Goal: Task Accomplishment & Management: Use online tool/utility

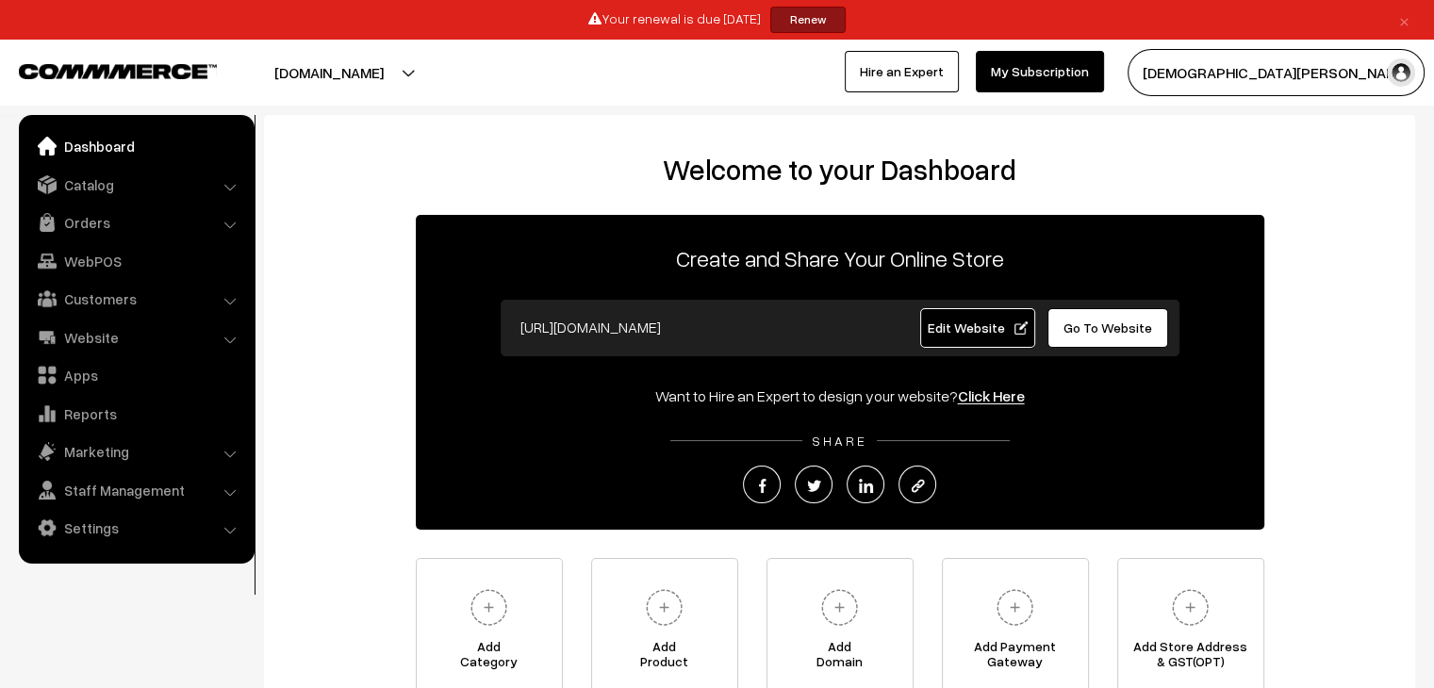
scroll to position [181, 0]
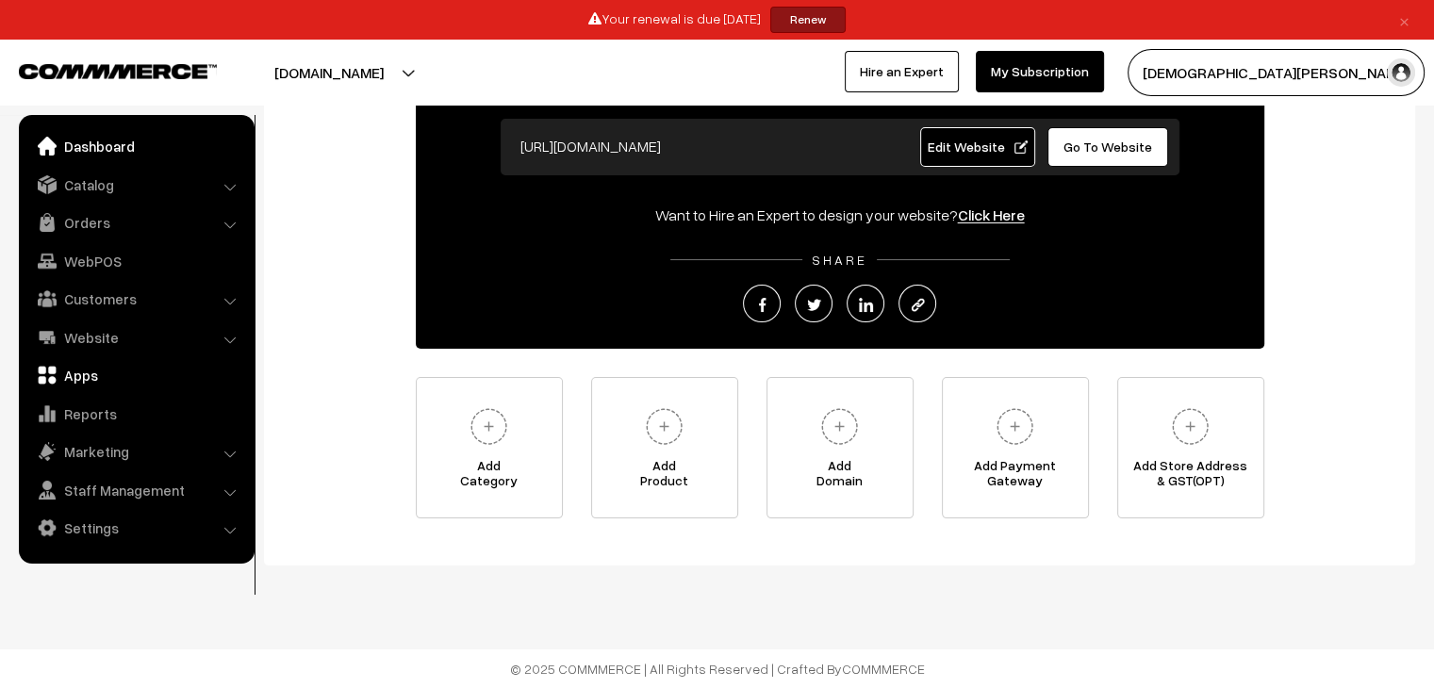
click at [69, 384] on link "Apps" at bounding box center [136, 375] width 224 height 34
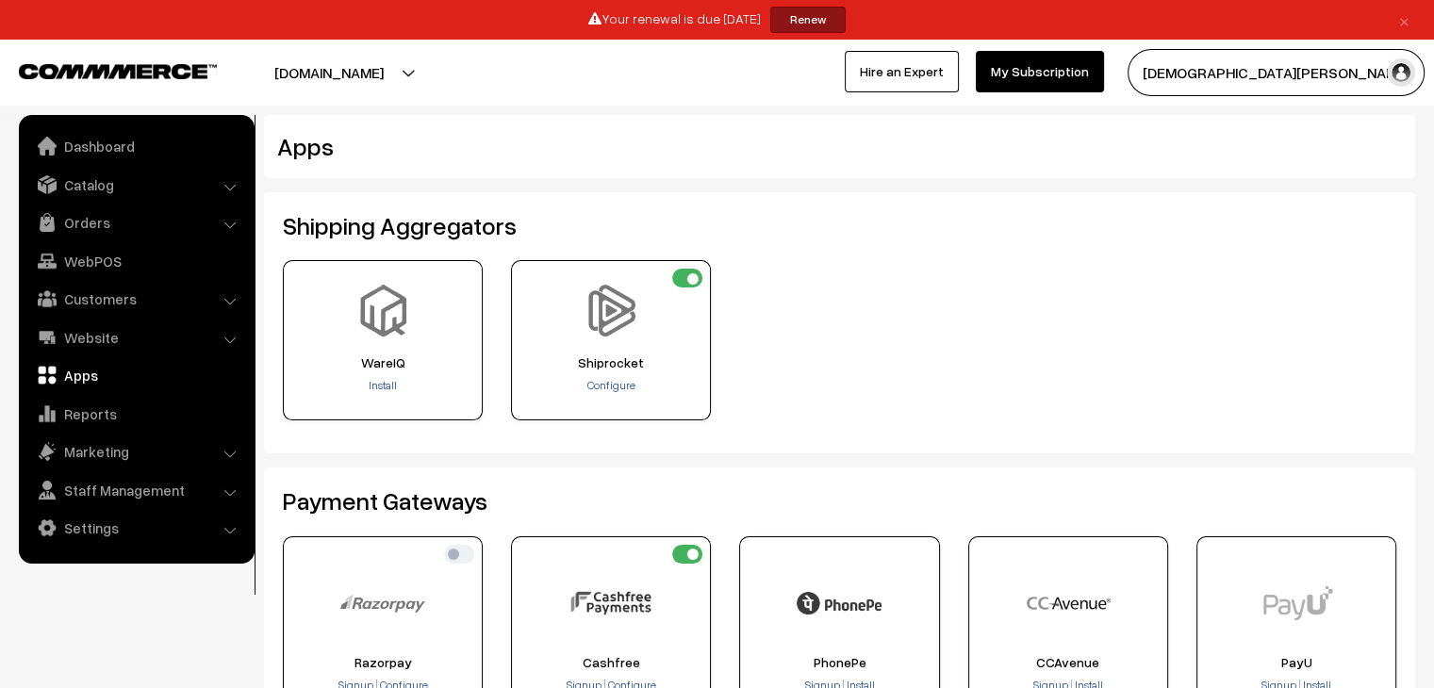
click at [897, 412] on div "WareIQ Install" at bounding box center [840, 347] width 1142 height 174
click at [803, 369] on div "WareIQ Install" at bounding box center [840, 347] width 1142 height 174
click at [79, 231] on link "Orders" at bounding box center [136, 223] width 224 height 34
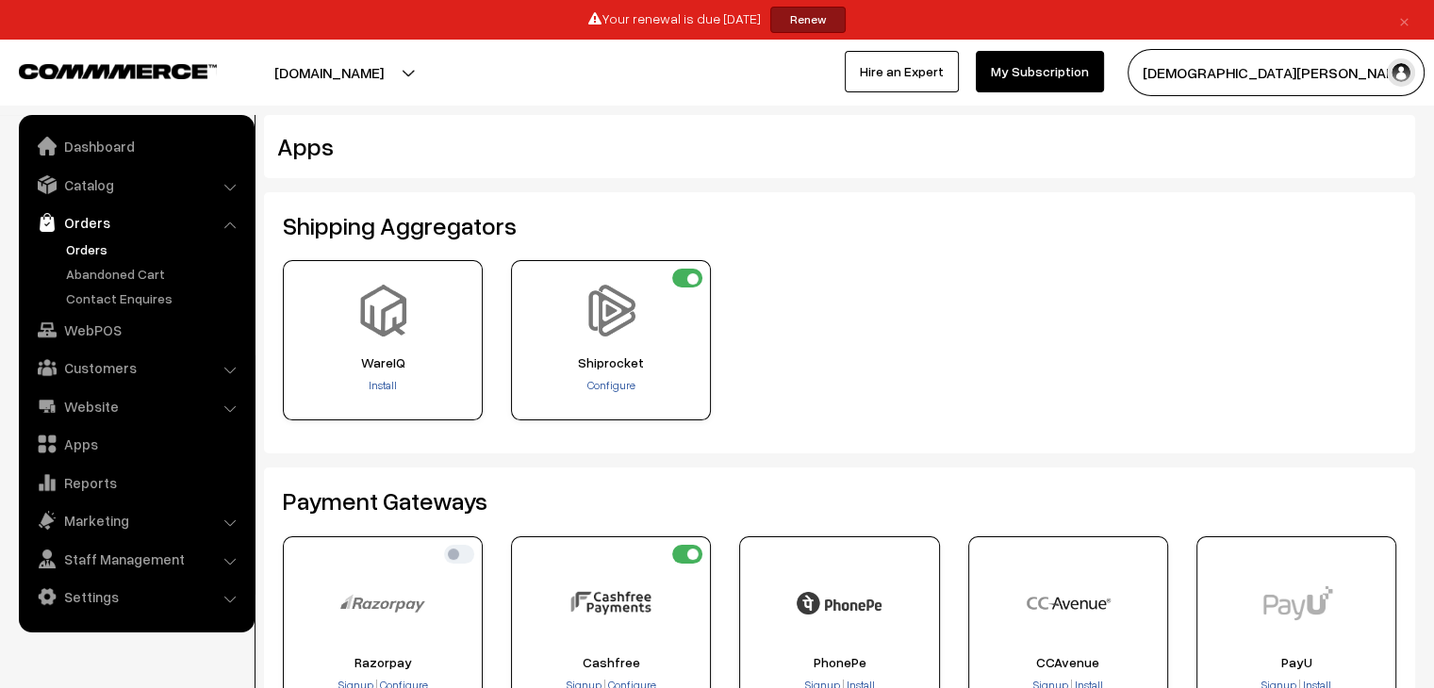
click at [79, 254] on link "Orders" at bounding box center [154, 249] width 187 height 20
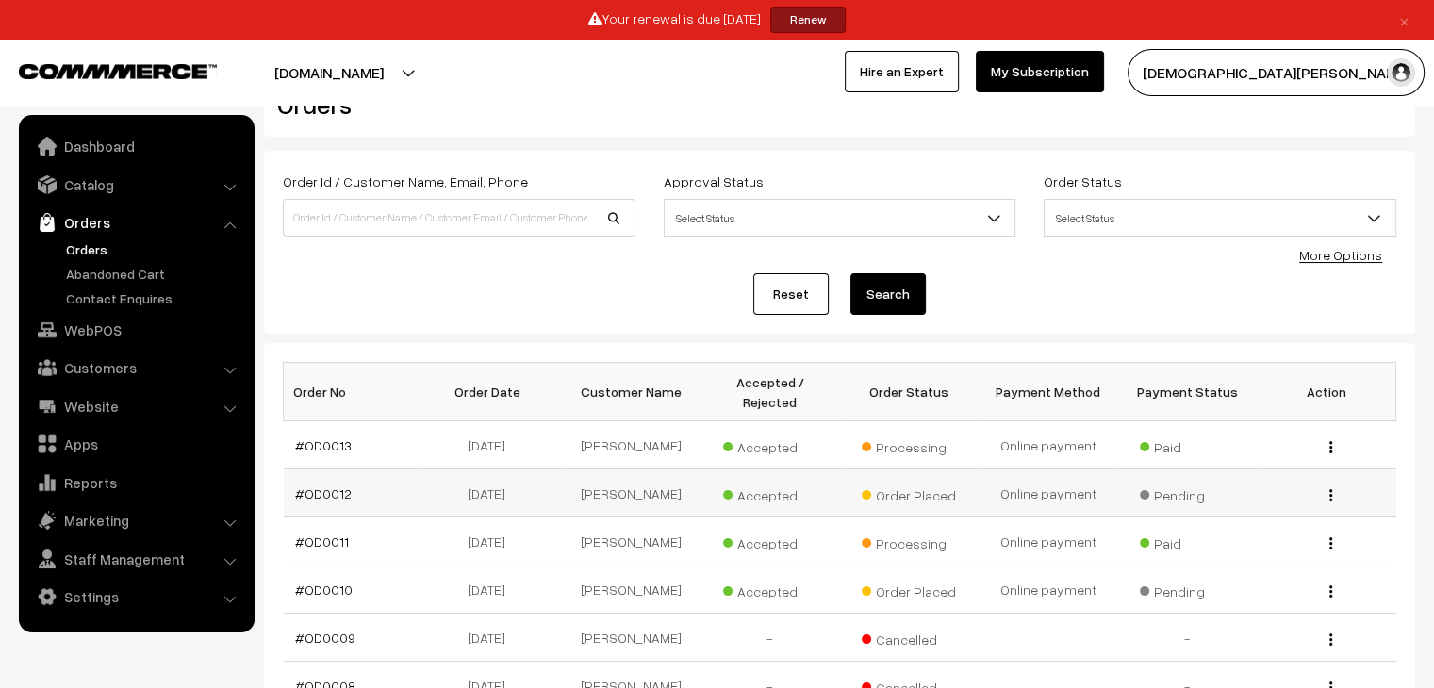
scroll to position [94, 0]
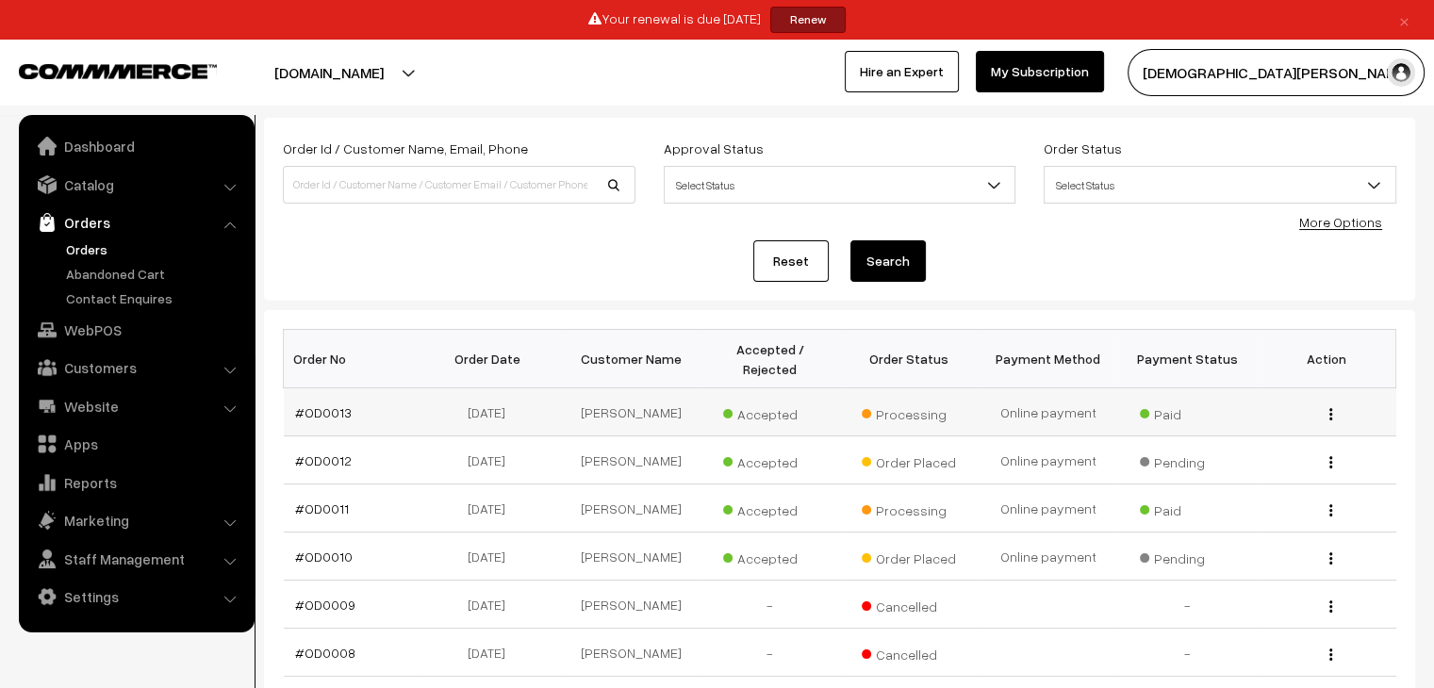
click at [1326, 403] on div "View" at bounding box center [1326, 413] width 117 height 20
click at [1324, 403] on div "View" at bounding box center [1326, 413] width 117 height 20
click at [1325, 403] on div "View" at bounding box center [1326, 413] width 117 height 20
click at [1329, 408] on img "button" at bounding box center [1330, 414] width 3 height 12
click at [1217, 421] on link "View" at bounding box center [1246, 441] width 160 height 41
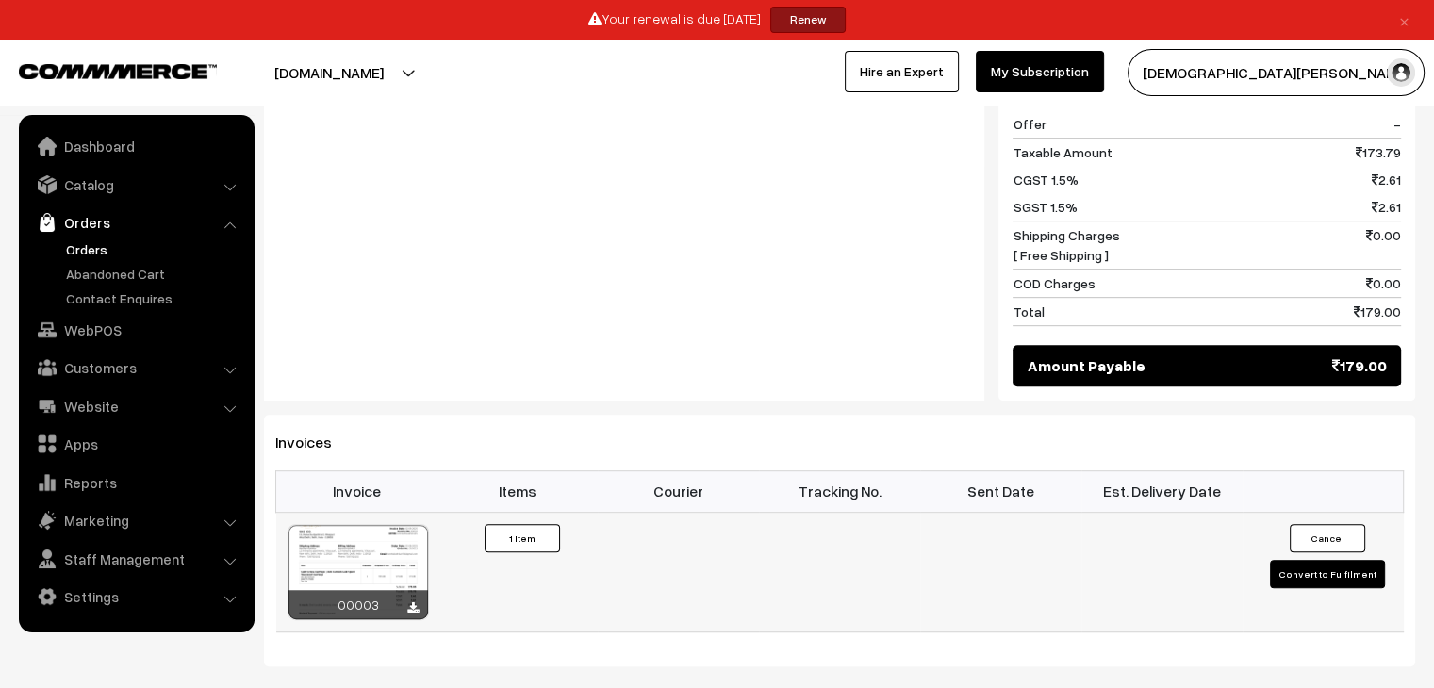
scroll to position [978, 0]
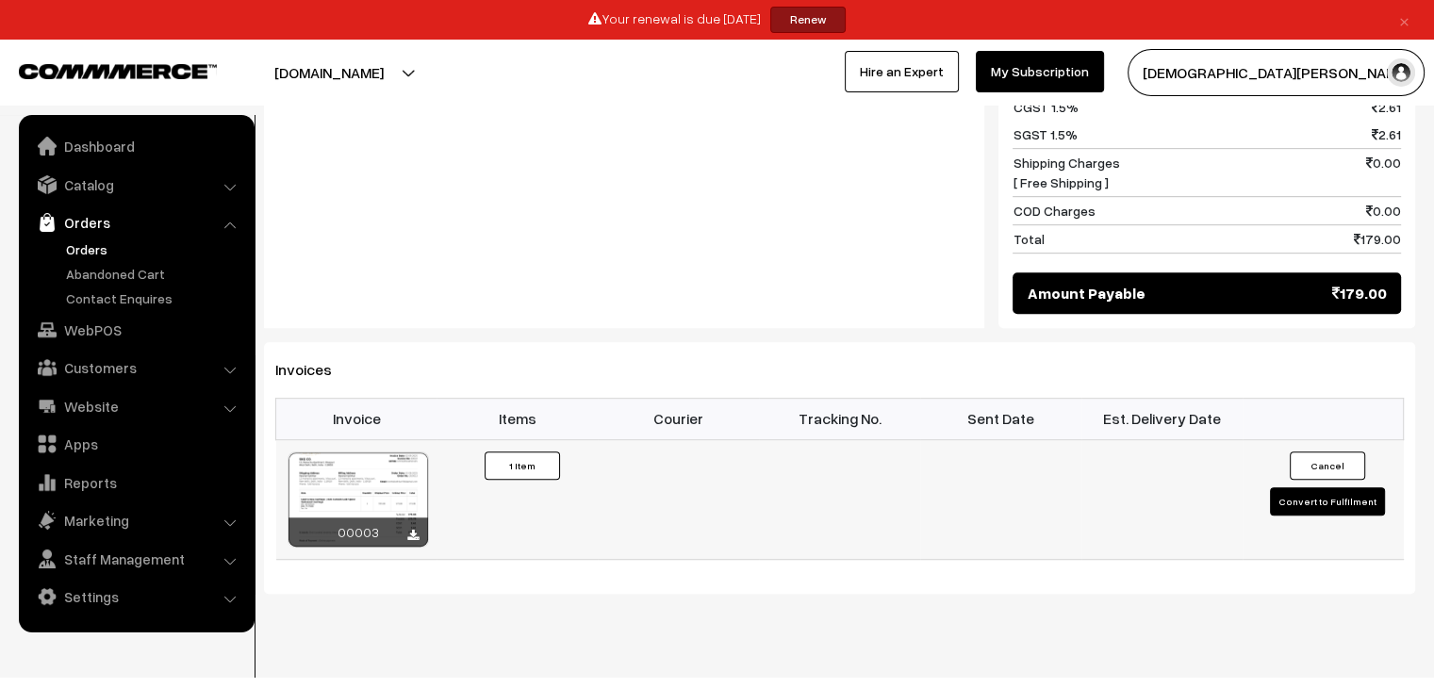
click at [1332, 487] on button "Convert to Fulfilment" at bounding box center [1327, 501] width 115 height 28
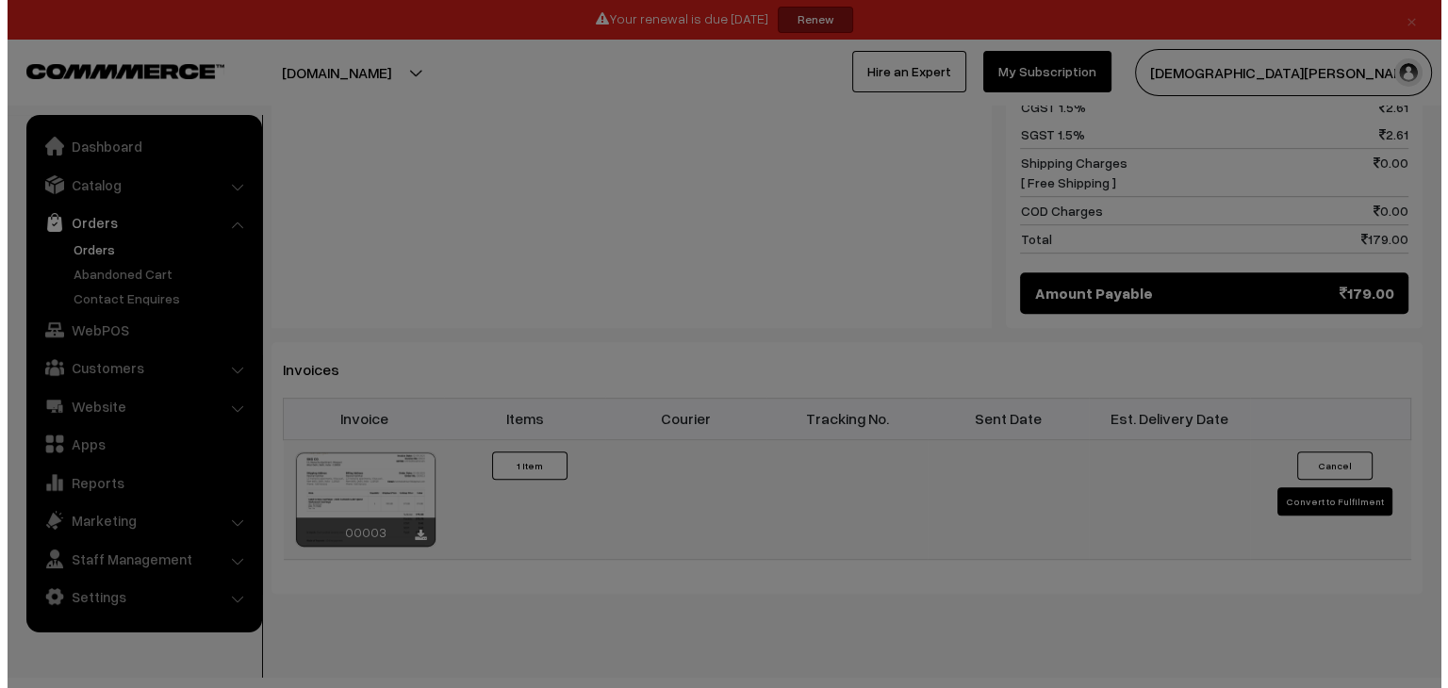
scroll to position [979, 0]
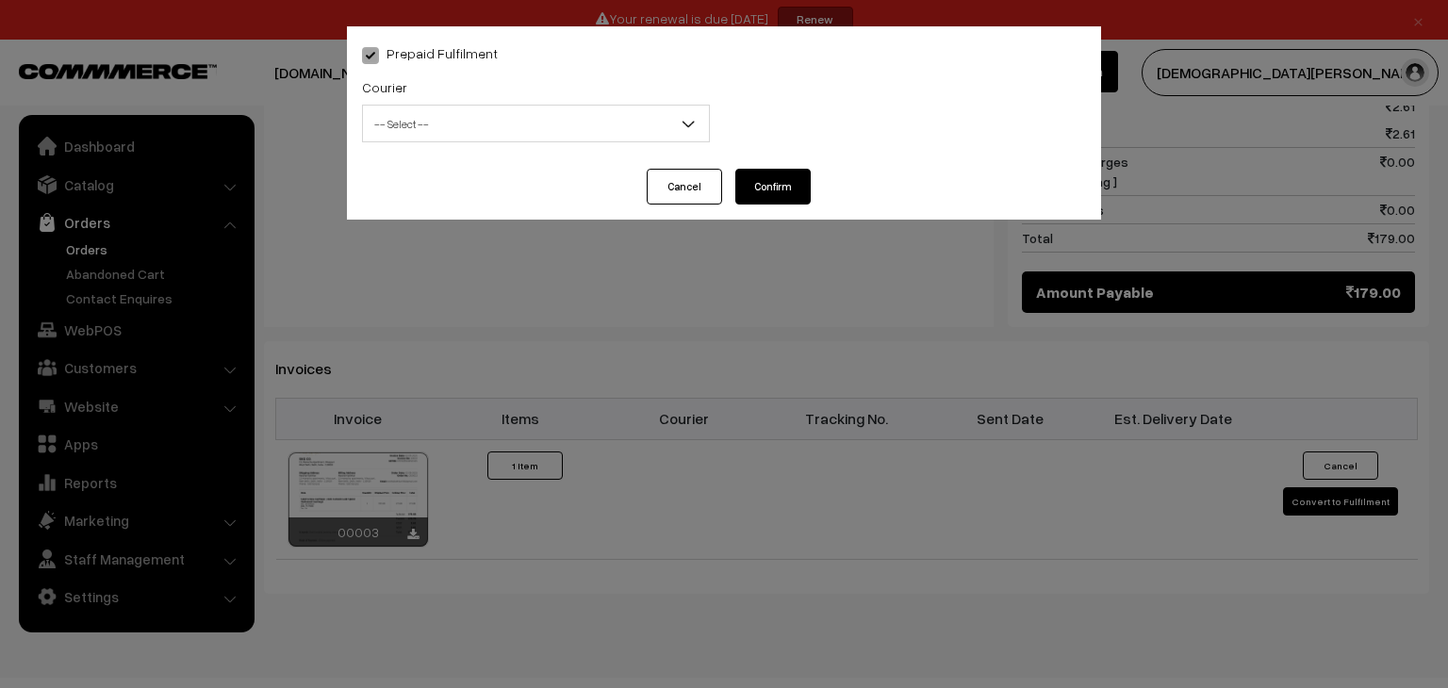
click at [419, 123] on span "-- Select --" at bounding box center [536, 123] width 346 height 33
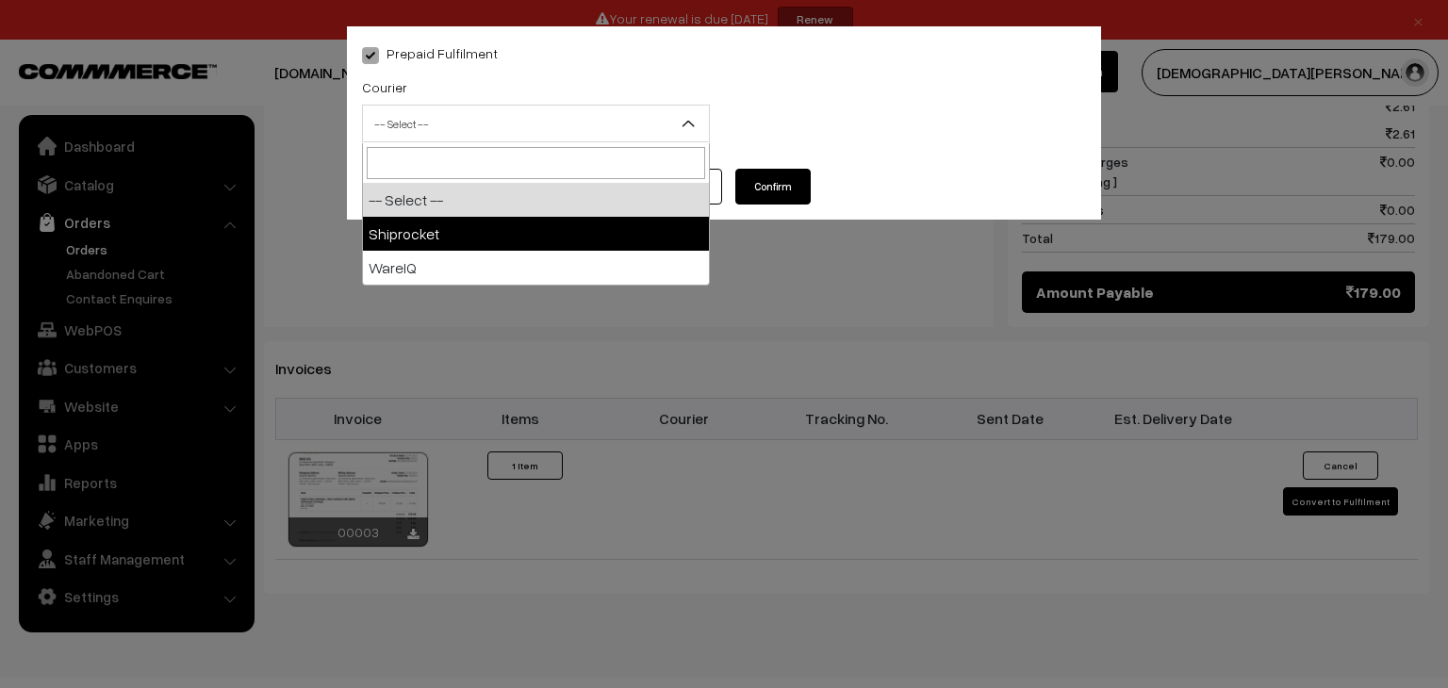
select select "1"
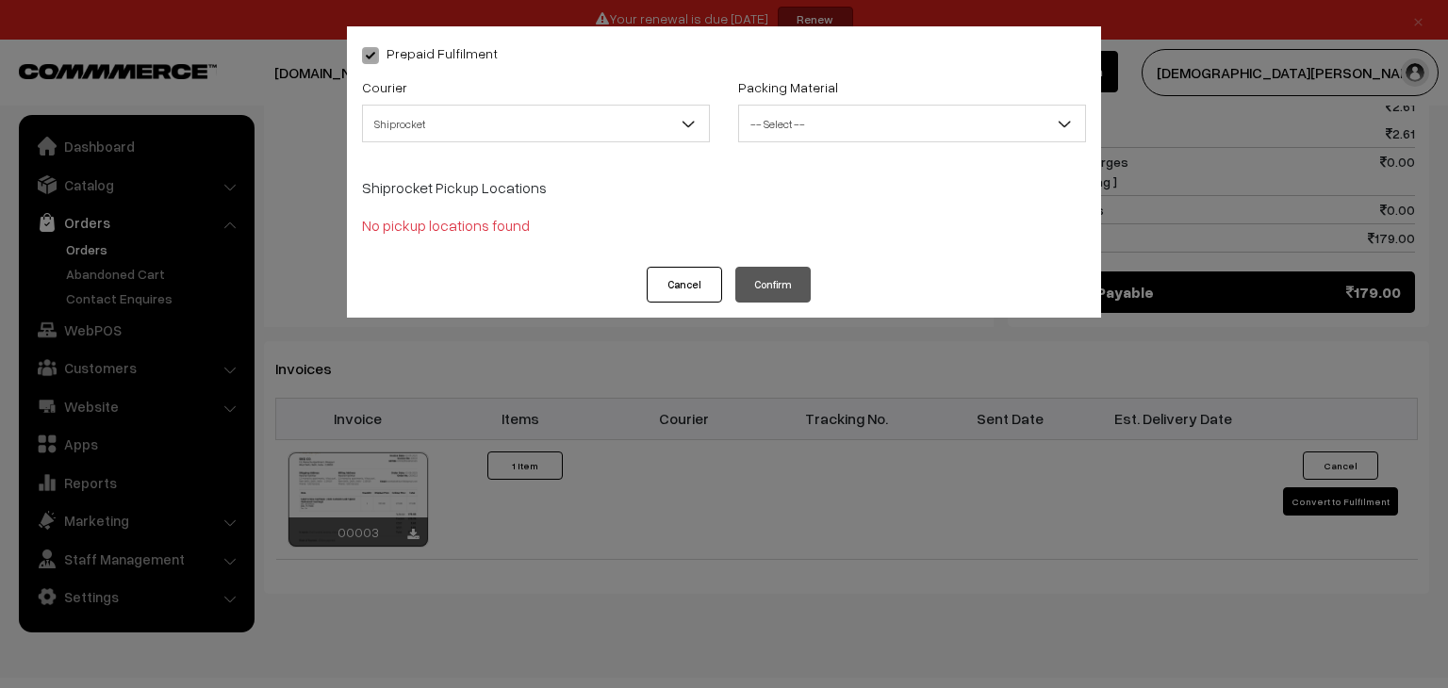
click at [875, 114] on span "-- Select --" at bounding box center [912, 123] width 346 height 33
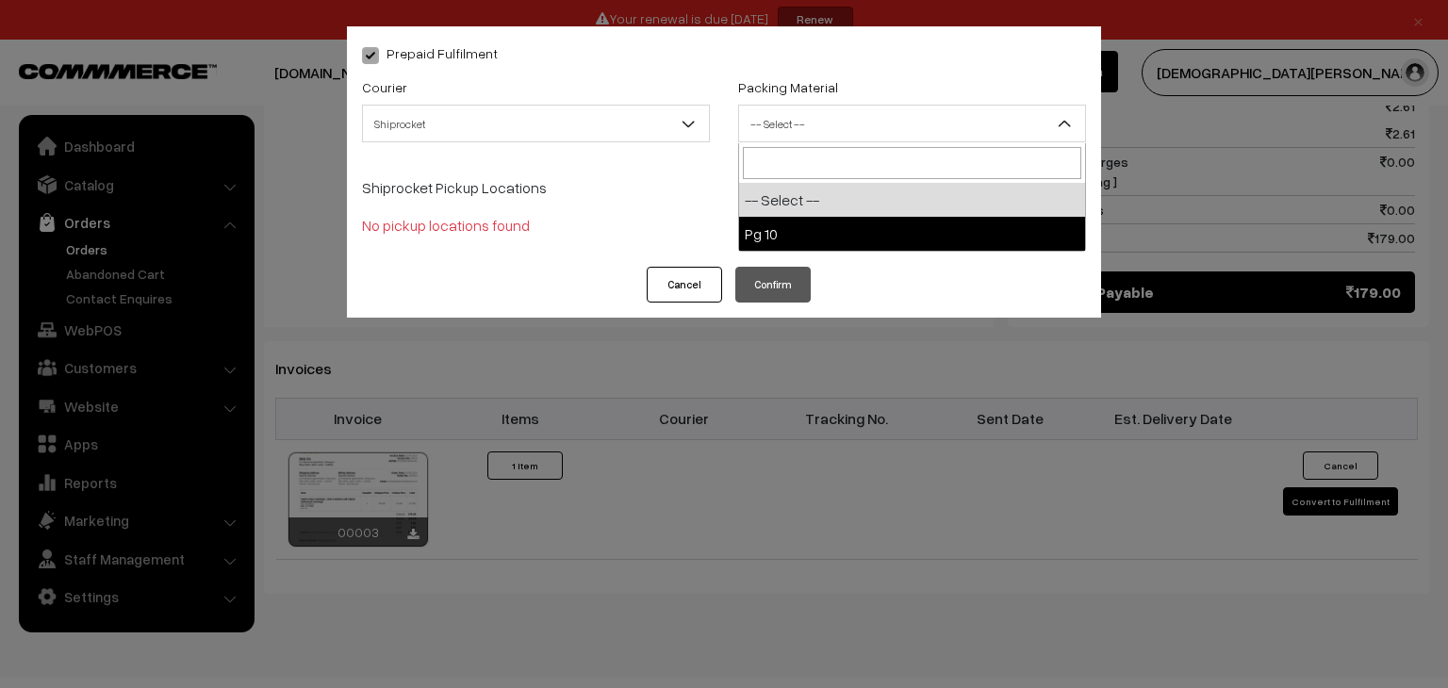
select select "1"
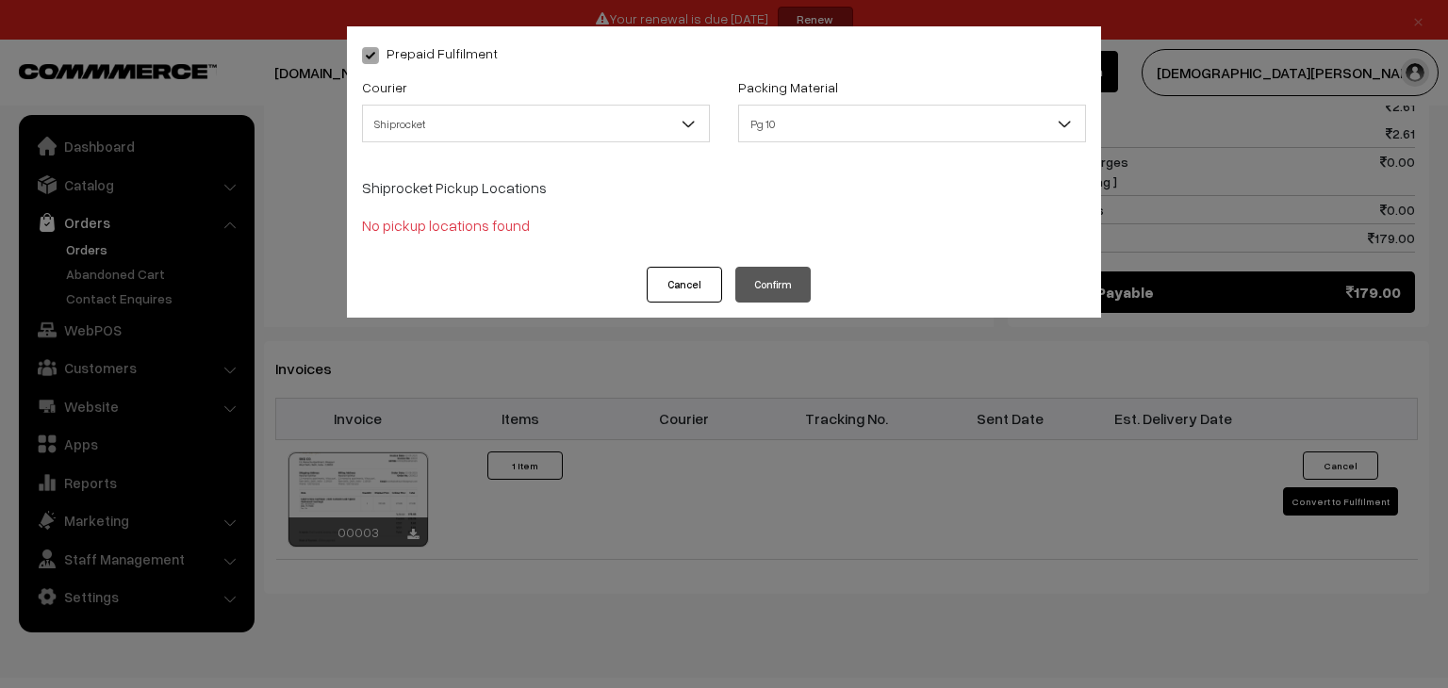
click at [691, 288] on button "Cancel" at bounding box center [684, 285] width 75 height 36
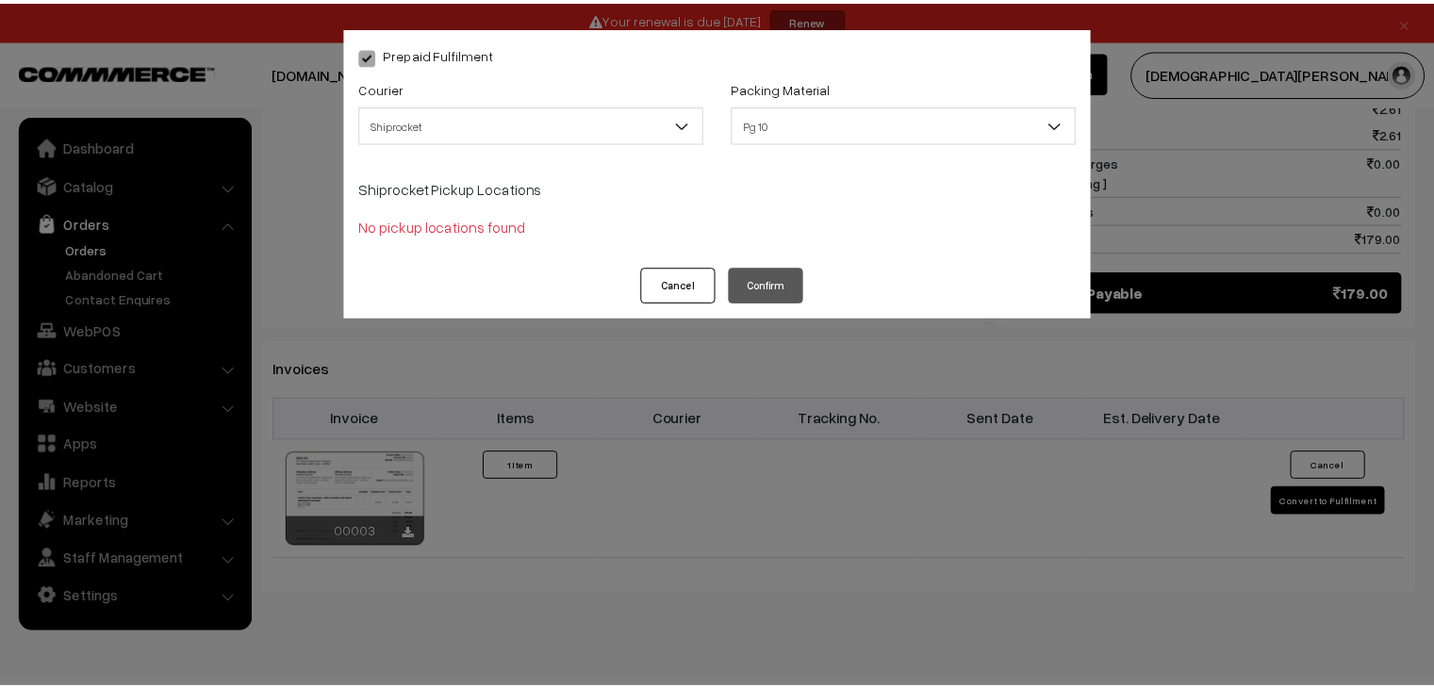
scroll to position [978, 0]
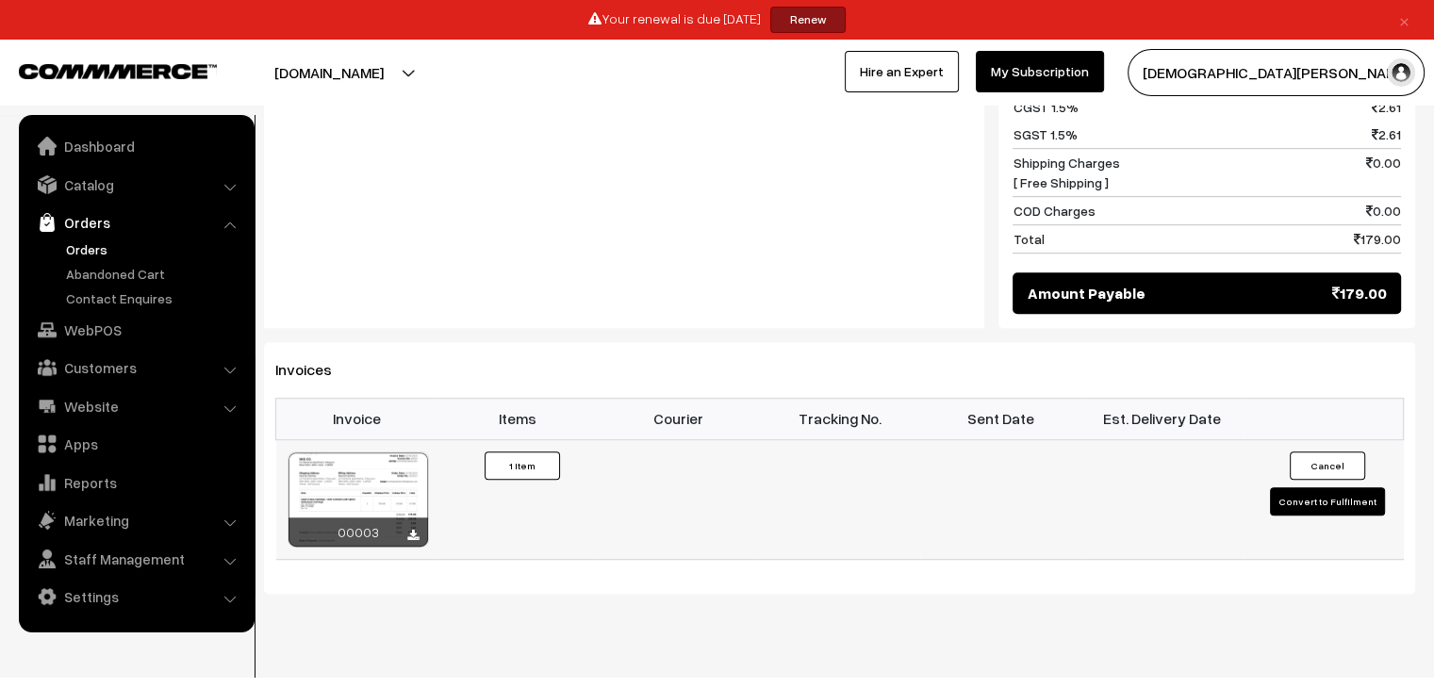
click at [1325, 487] on button "Convert to Fulfilment" at bounding box center [1327, 501] width 115 height 28
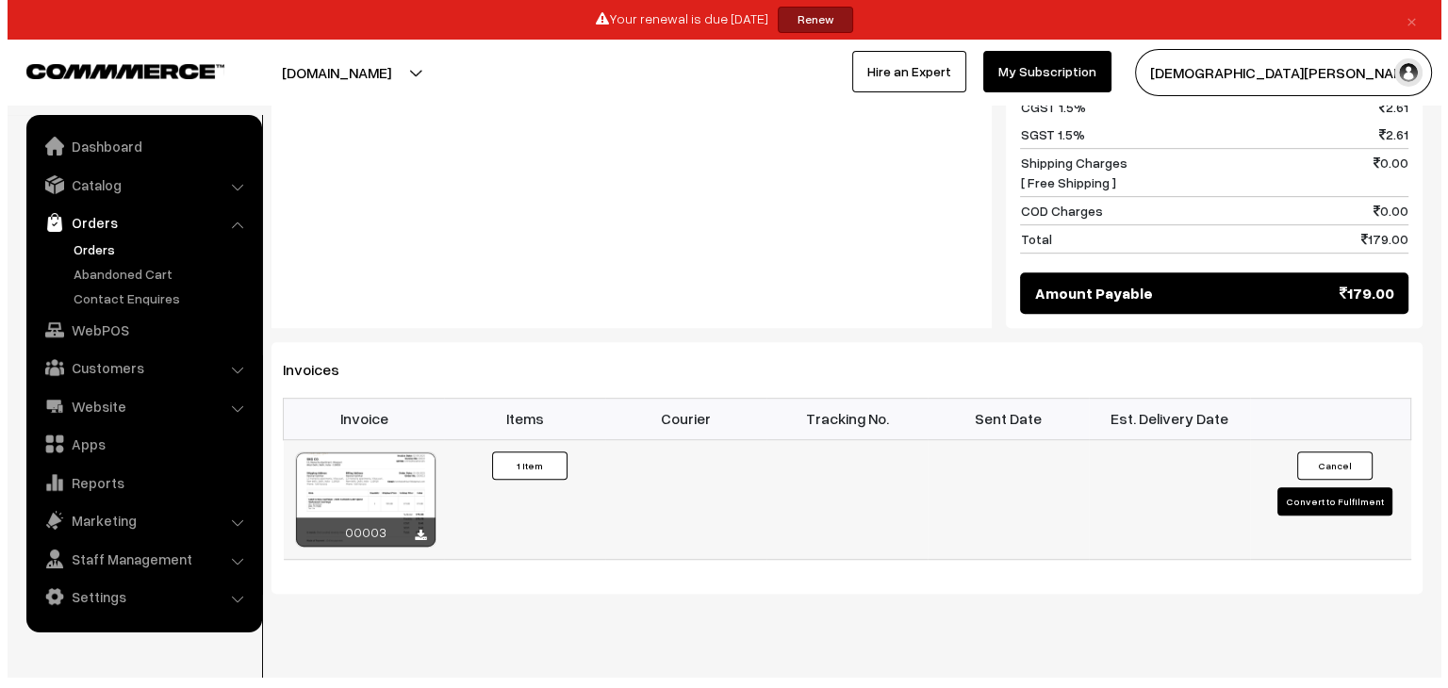
scroll to position [979, 0]
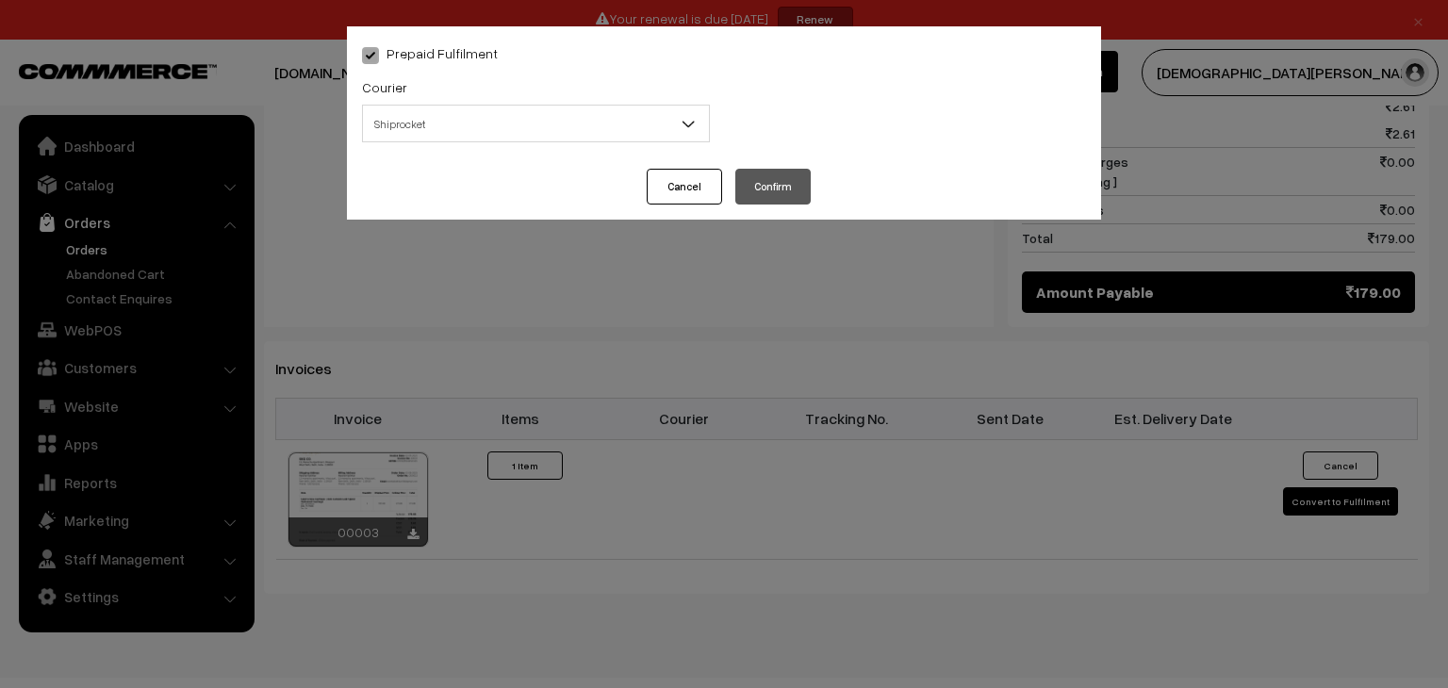
click at [612, 130] on span "Shiprocket" at bounding box center [536, 123] width 346 height 33
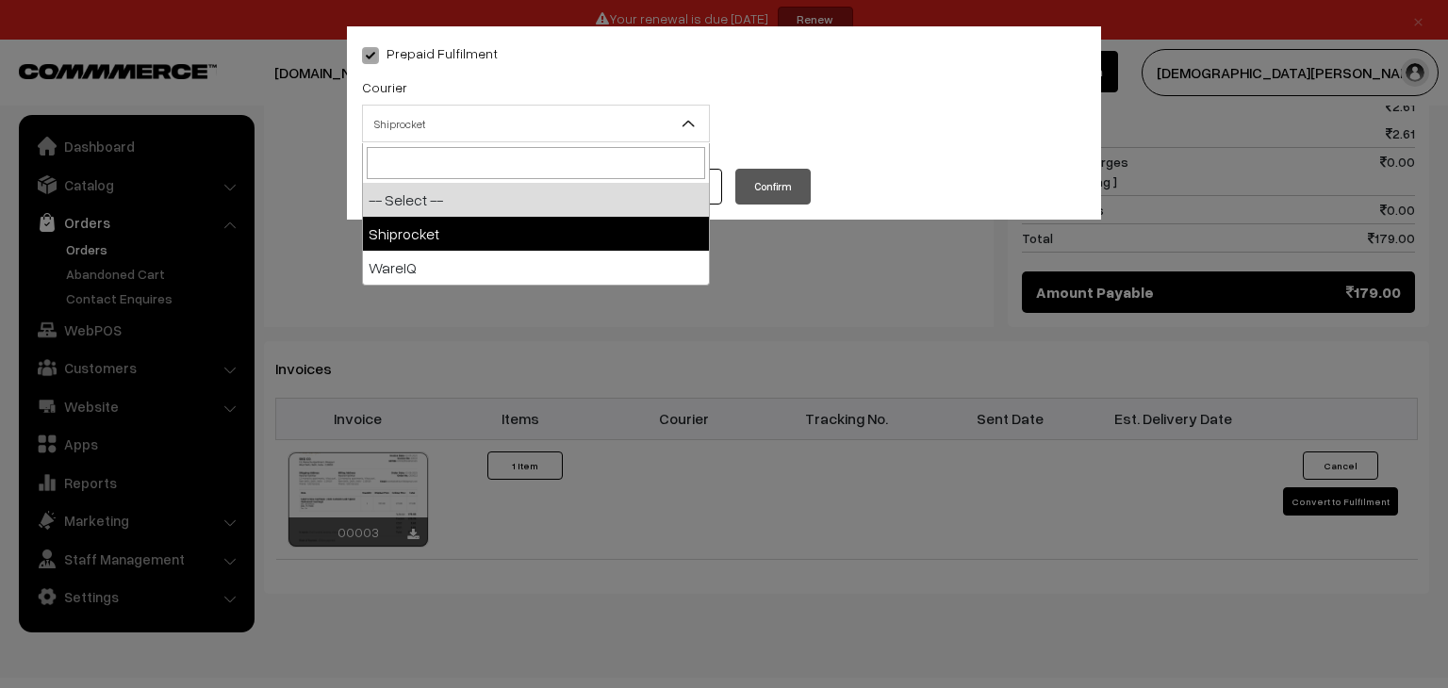
select select "1"
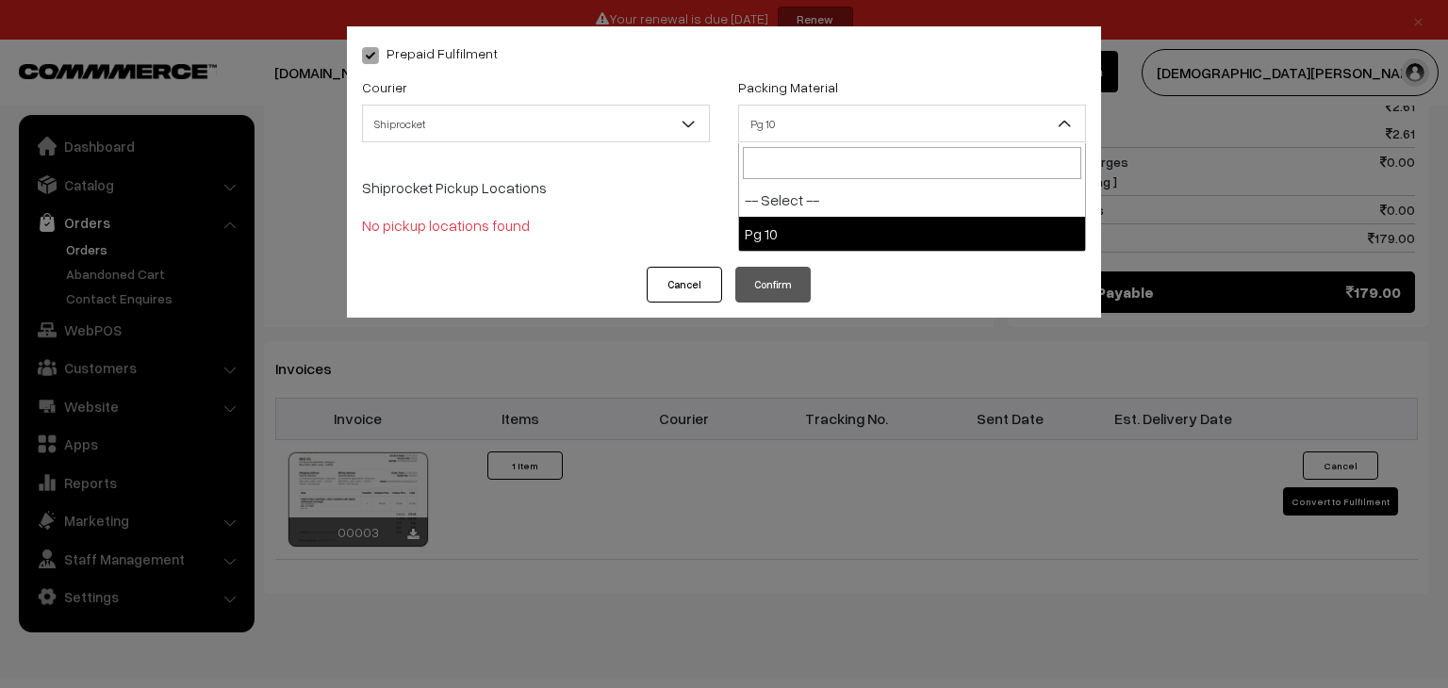
click at [906, 123] on span "Pg 10" at bounding box center [912, 123] width 346 height 33
click at [685, 288] on button "Cancel" at bounding box center [684, 285] width 75 height 36
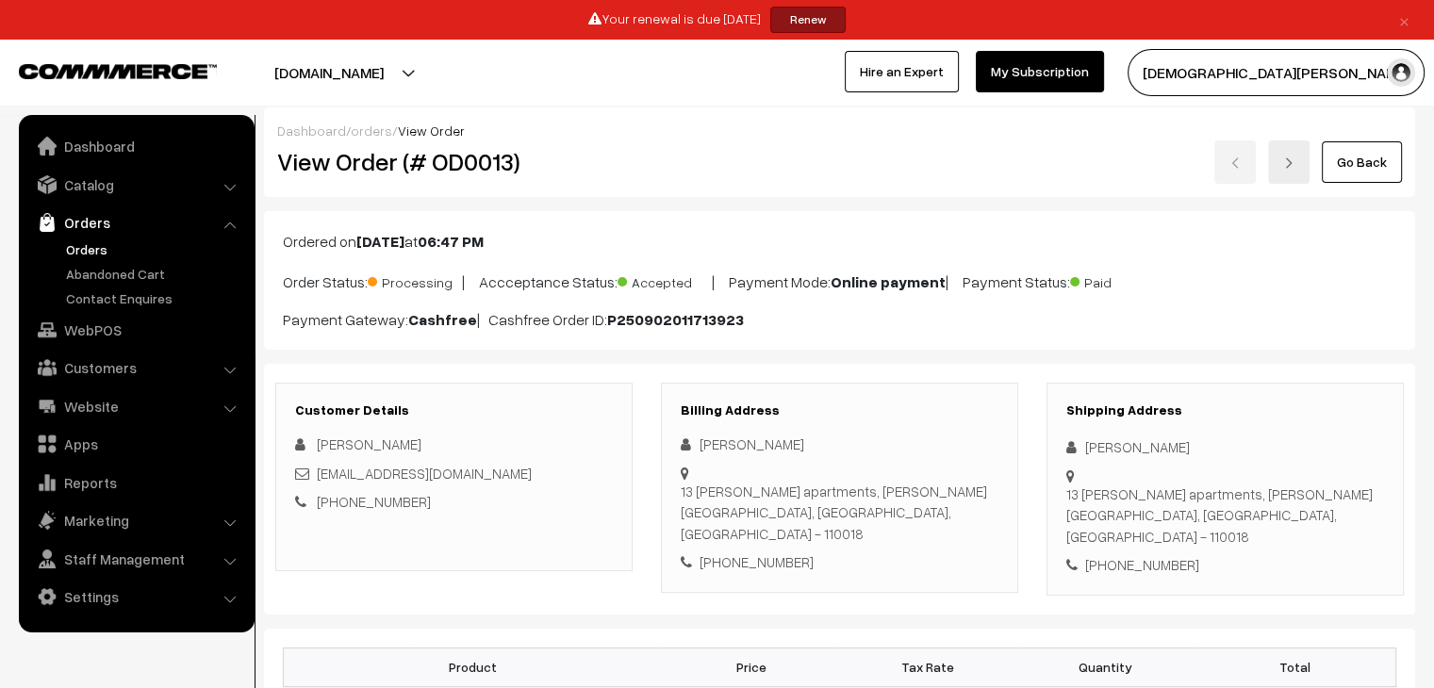
scroll to position [0, 0]
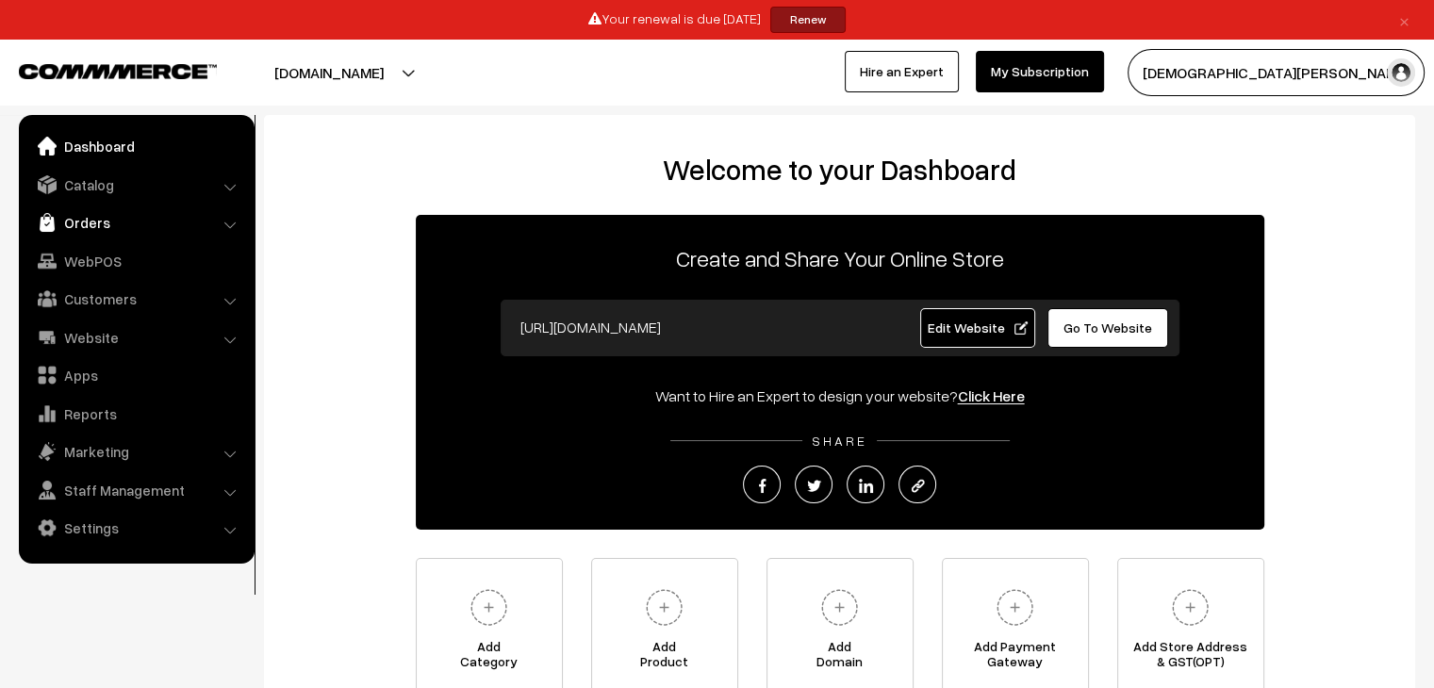
click at [102, 217] on link "Orders" at bounding box center [136, 223] width 224 height 34
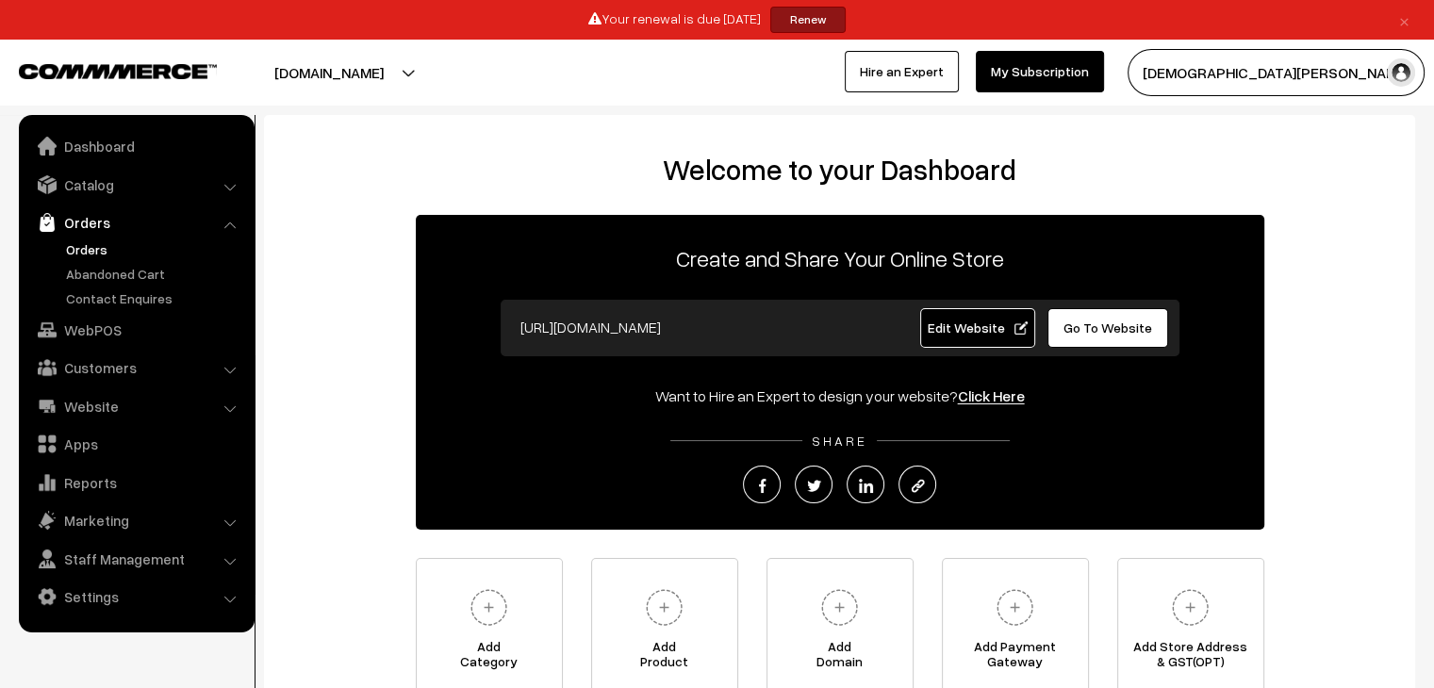
click at [90, 246] on link "Orders" at bounding box center [154, 249] width 187 height 20
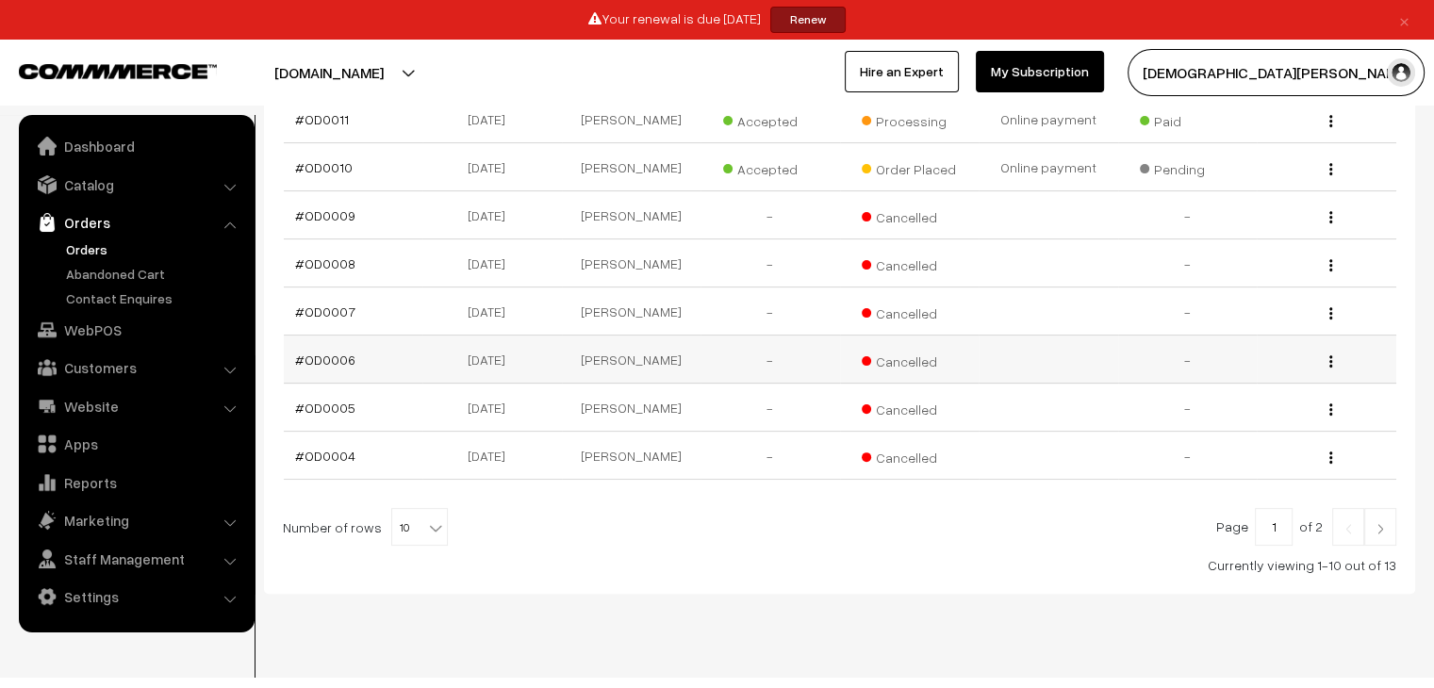
scroll to position [490, 0]
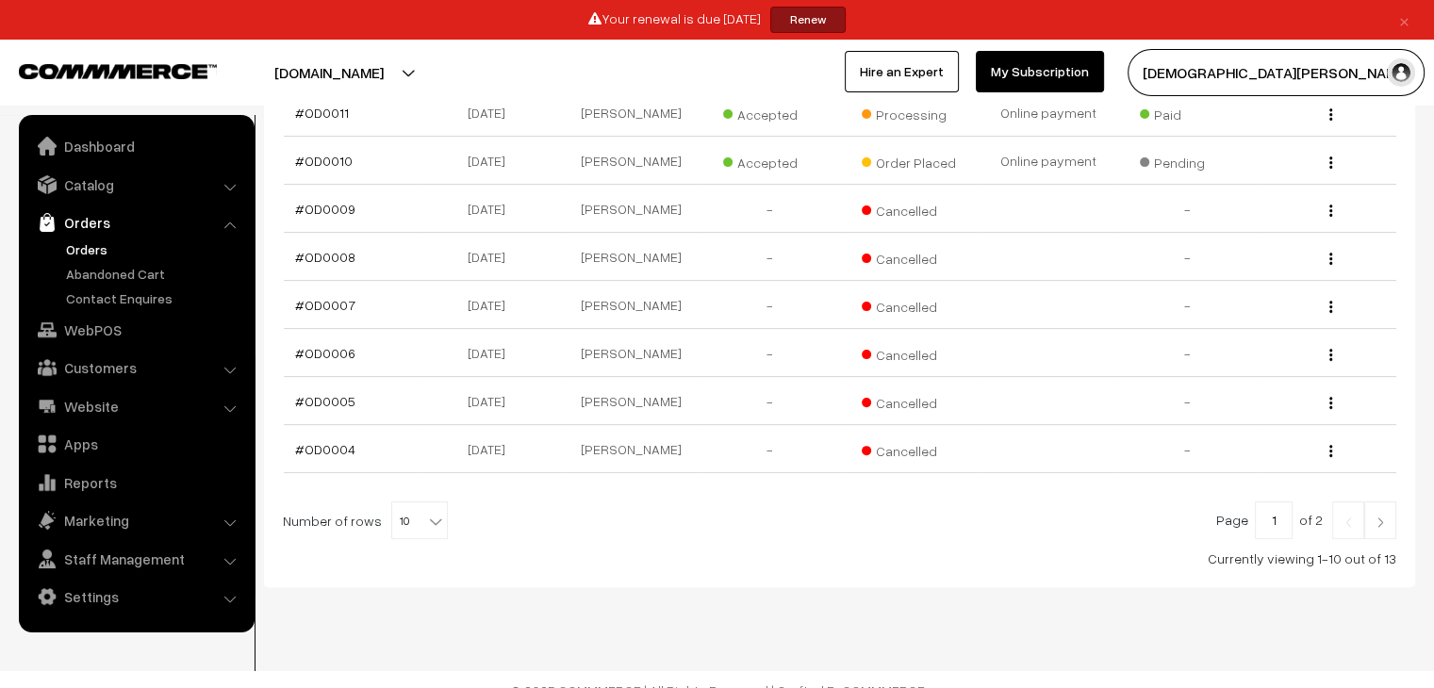
click at [406, 502] on span "10" at bounding box center [419, 521] width 55 height 38
select select "90"
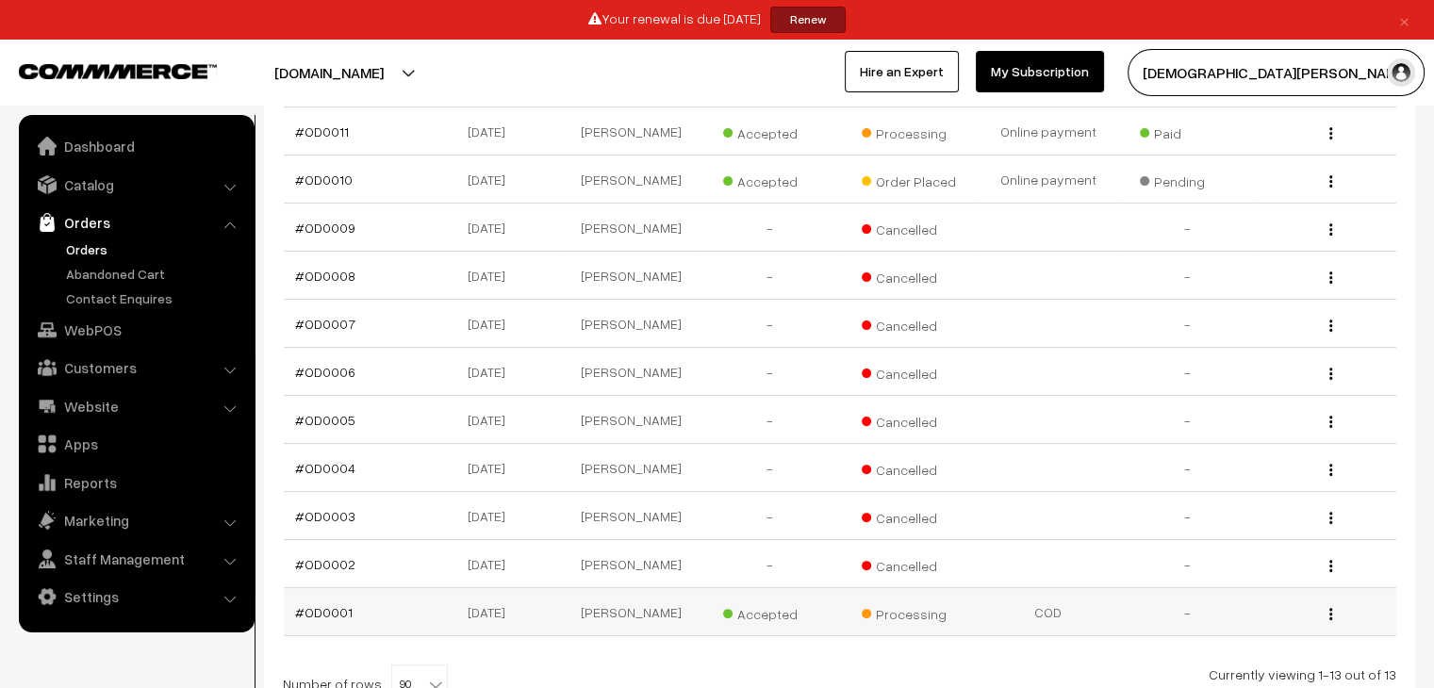
scroll to position [566, 0]
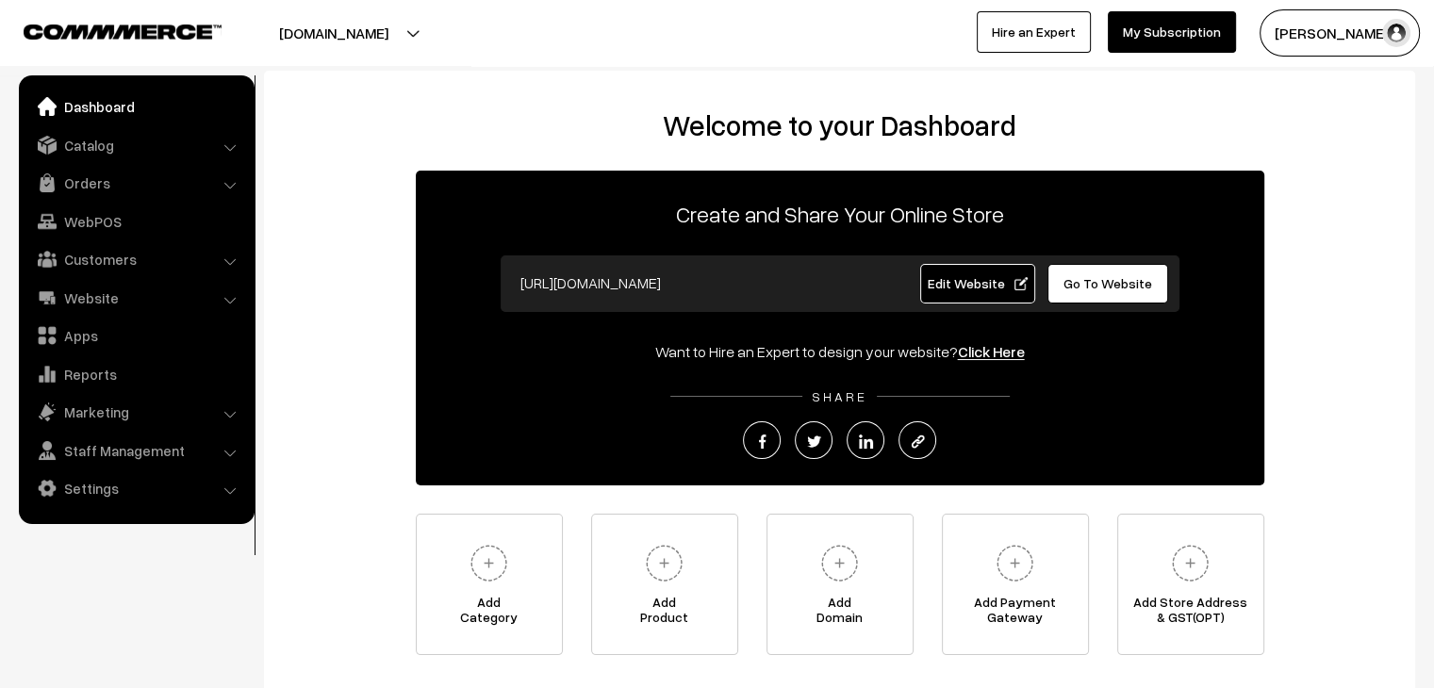
click at [1116, 289] on span "Go To Website" at bounding box center [1107, 283] width 89 height 16
